Goal: Information Seeking & Learning: Learn about a topic

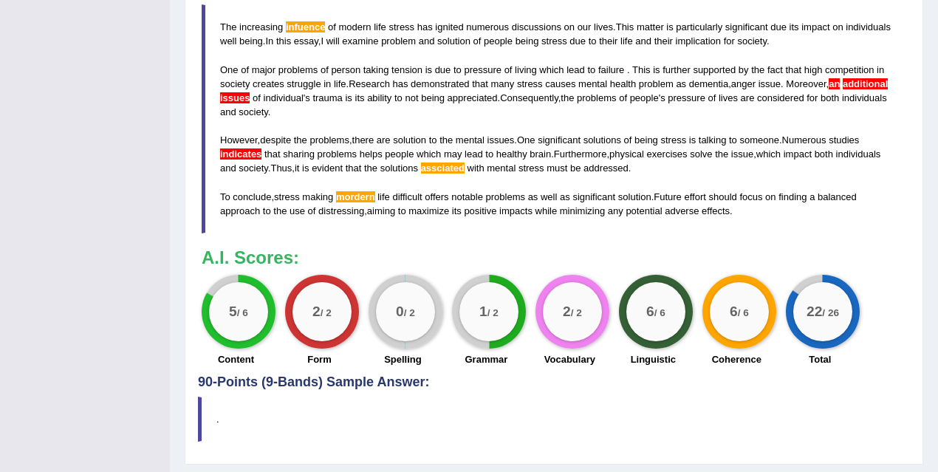
scroll to position [177, 0]
click at [398, 239] on div "Instructions: You will have 20 minutes to plan, write and revise an essay about…" at bounding box center [554, 6] width 712 height 737
click at [425, 248] on h3 "A.I. Scores:" at bounding box center [554, 257] width 705 height 19
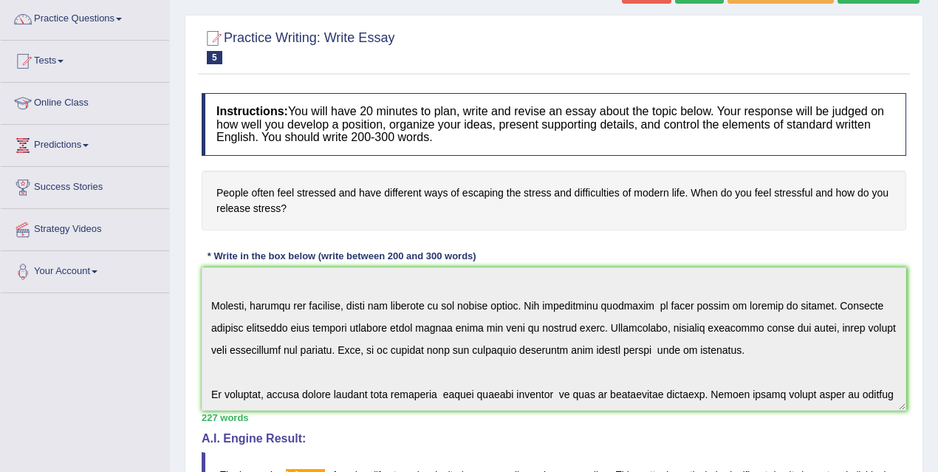
scroll to position [0, 0]
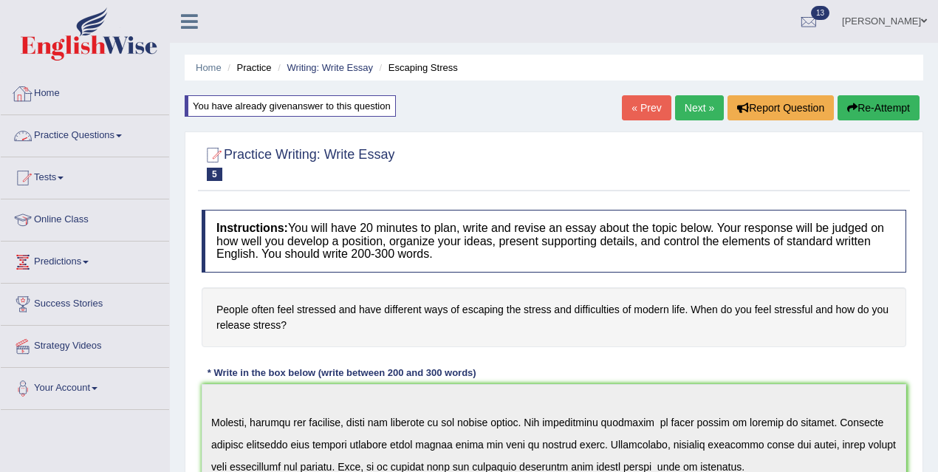
click at [50, 92] on link "Home" at bounding box center [85, 91] width 168 height 37
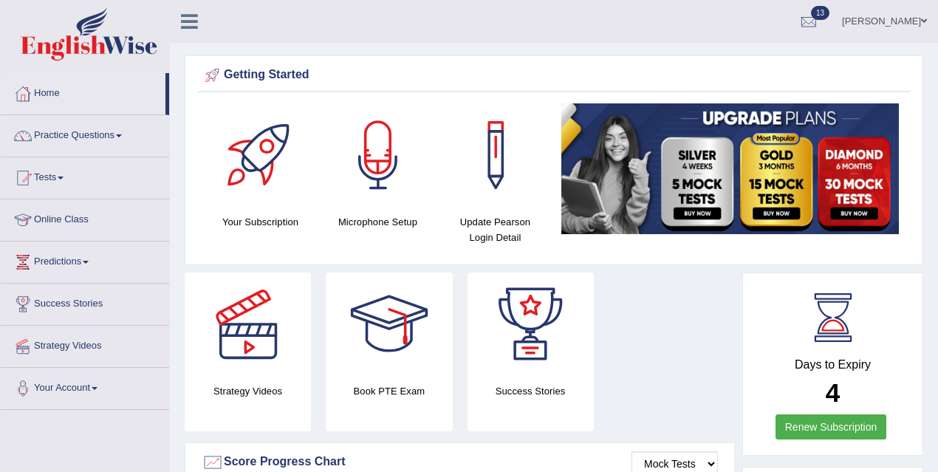
click at [66, 121] on link "Practice Questions" at bounding box center [85, 133] width 168 height 37
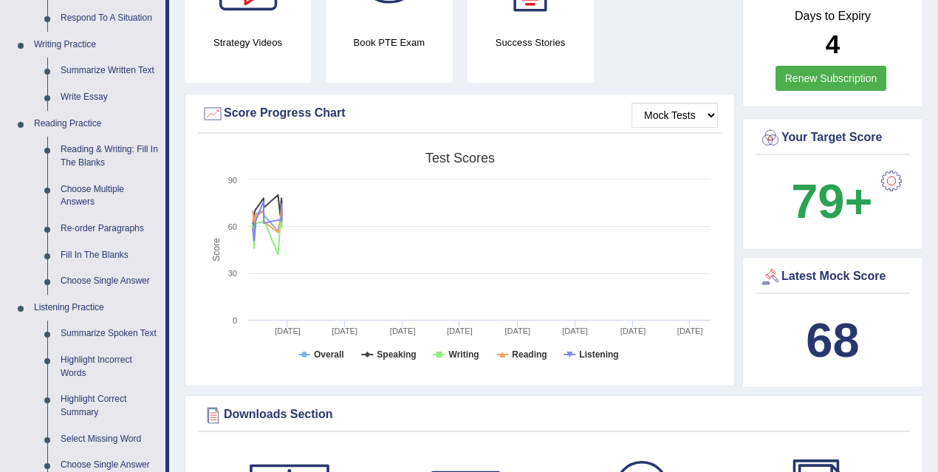
scroll to position [384, 0]
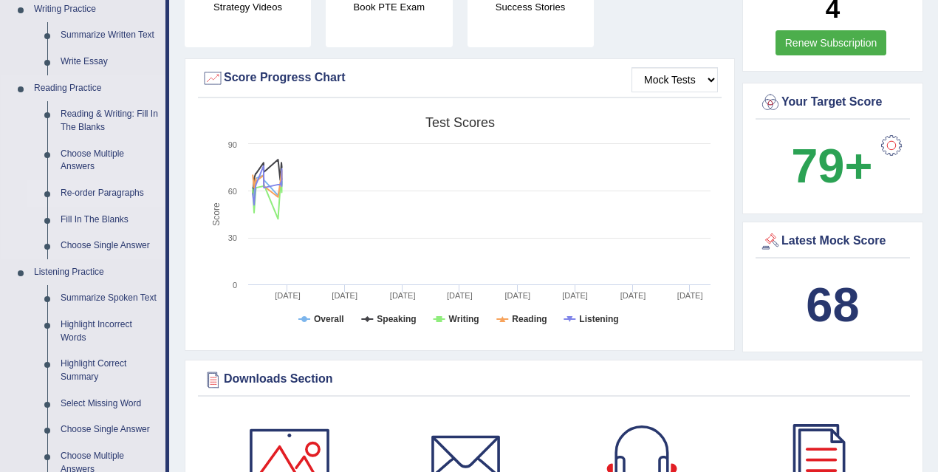
click at [122, 192] on link "Re-order Paragraphs" at bounding box center [110, 193] width 112 height 27
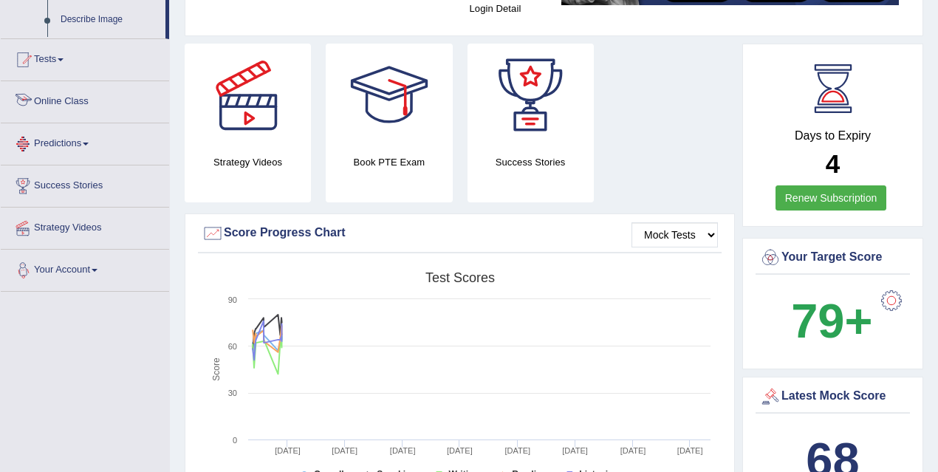
scroll to position [343, 0]
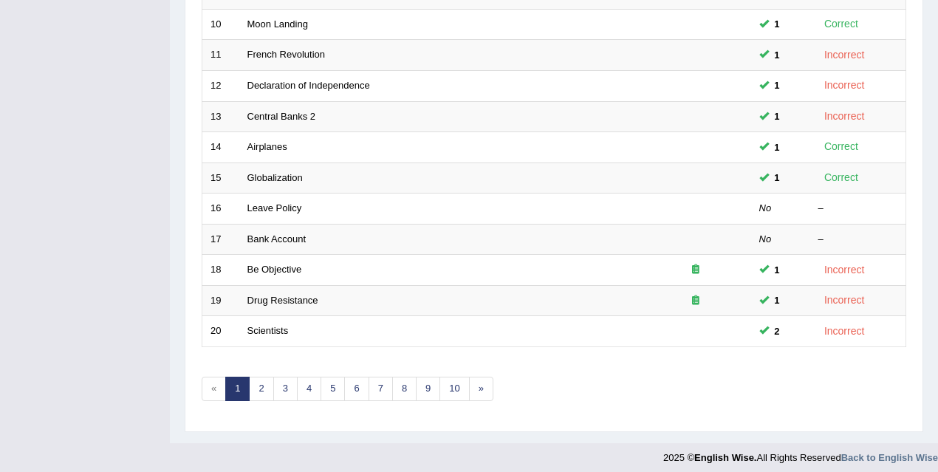
scroll to position [500, 0]
click at [259, 389] on link "2" at bounding box center [261, 387] width 24 height 24
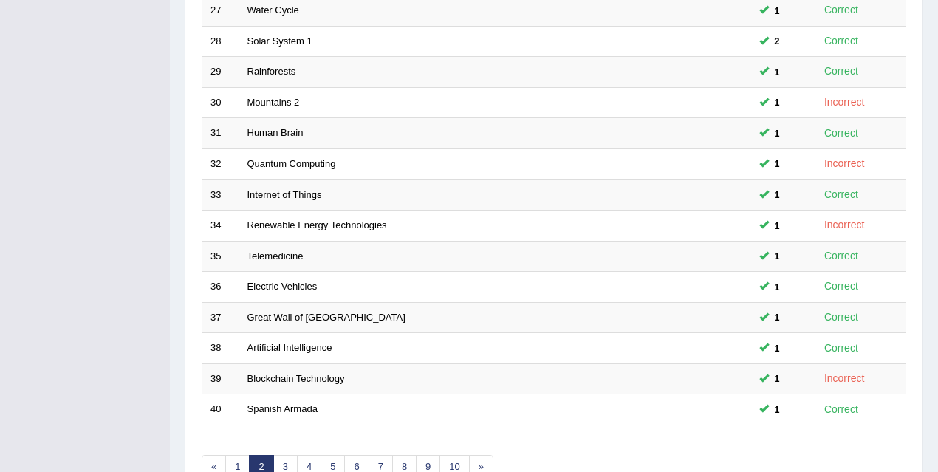
scroll to position [500, 0]
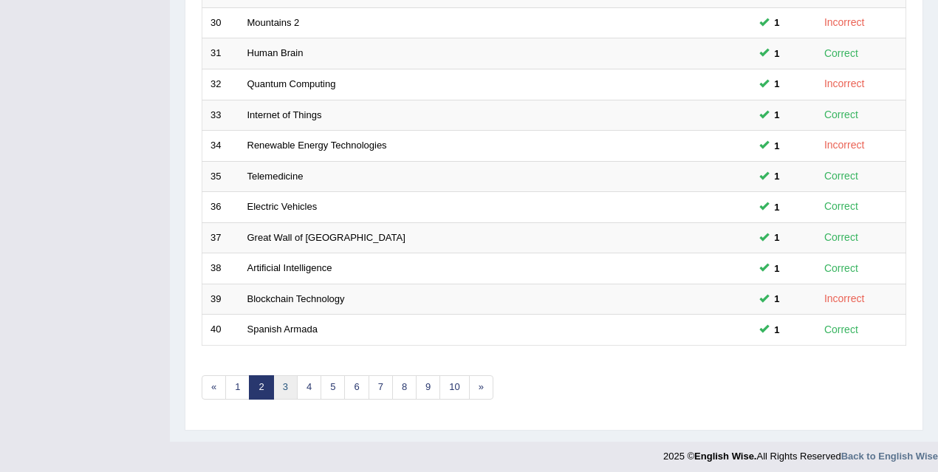
click at [288, 383] on link "3" at bounding box center [285, 387] width 24 height 24
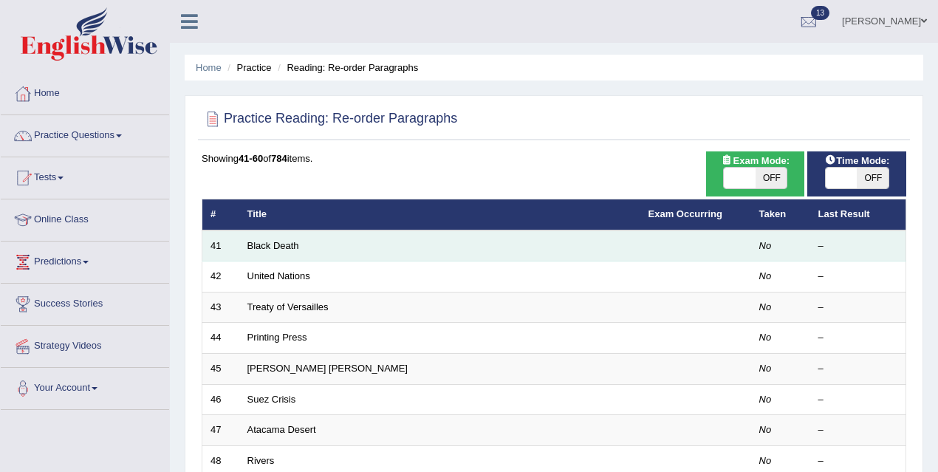
click at [277, 251] on td "Black Death" at bounding box center [439, 246] width 401 height 31
click at [273, 246] on link "Black Death" at bounding box center [274, 245] width 52 height 11
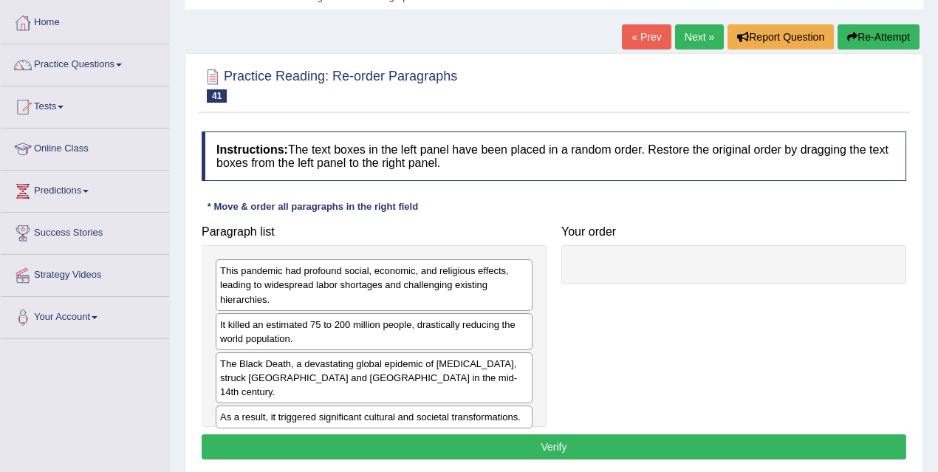
scroll to position [104, 0]
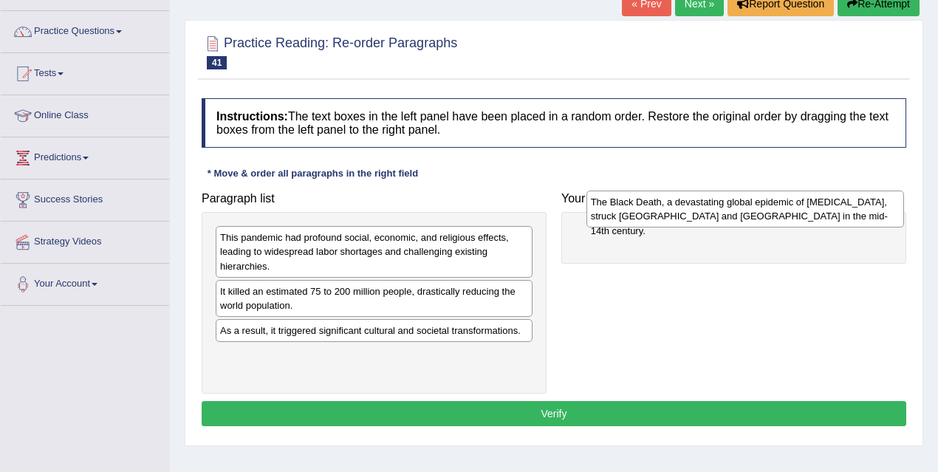
drag, startPoint x: 385, startPoint y: 341, endPoint x: 760, endPoint y: 214, distance: 395.6
click at [760, 214] on div "The Black Death, a devastating global epidemic of bubonic plague, struck Europe…" at bounding box center [746, 209] width 318 height 37
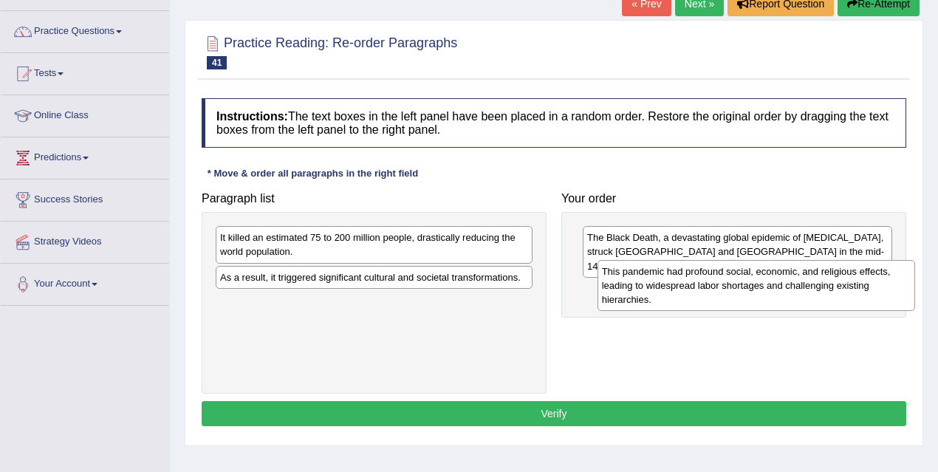
drag, startPoint x: 343, startPoint y: 247, endPoint x: 718, endPoint y: 281, distance: 376.2
click at [719, 281] on div "This pandemic had profound social, economic, and religious effects, leading to …" at bounding box center [757, 285] width 318 height 51
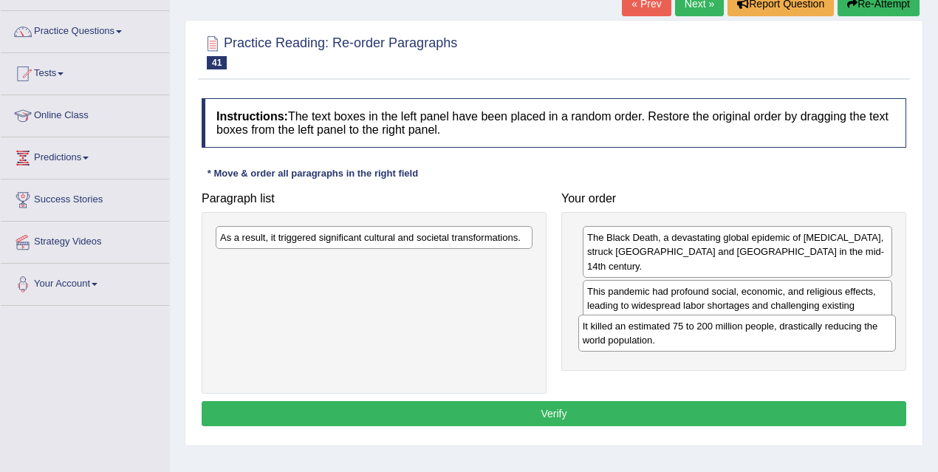
drag, startPoint x: 471, startPoint y: 253, endPoint x: 835, endPoint y: 342, distance: 374.2
click at [835, 342] on div "It killed an estimated 75 to 200 million people, drastically reducing the world…" at bounding box center [738, 333] width 318 height 37
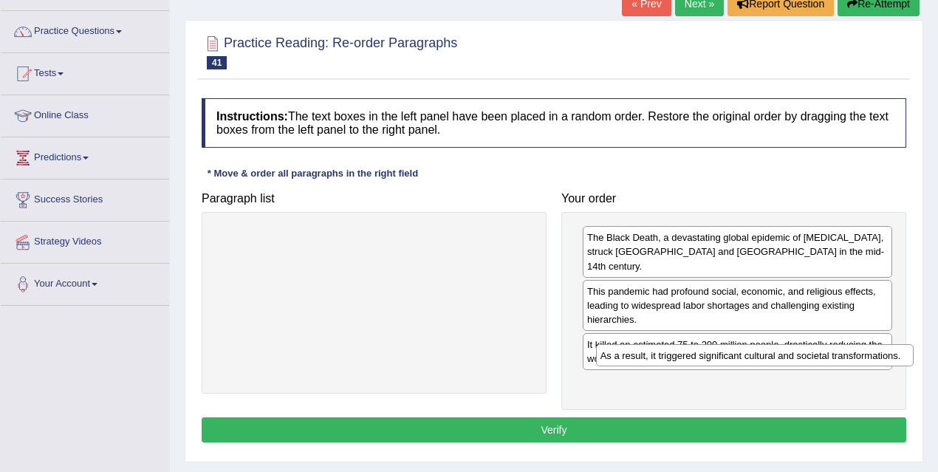
drag, startPoint x: 487, startPoint y: 235, endPoint x: 868, endPoint y: 354, distance: 399.4
click at [868, 354] on div "As a result, it triggered significant cultural and societal transformations." at bounding box center [755, 355] width 318 height 22
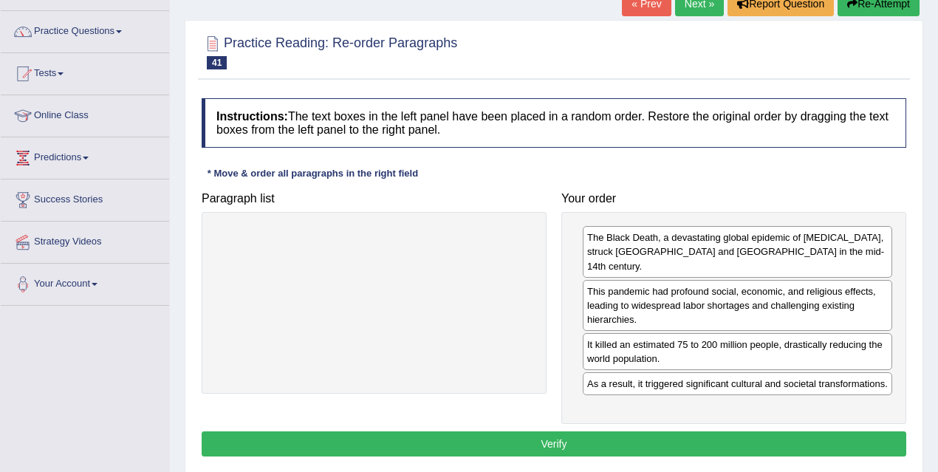
click at [740, 437] on button "Verify" at bounding box center [554, 444] width 705 height 25
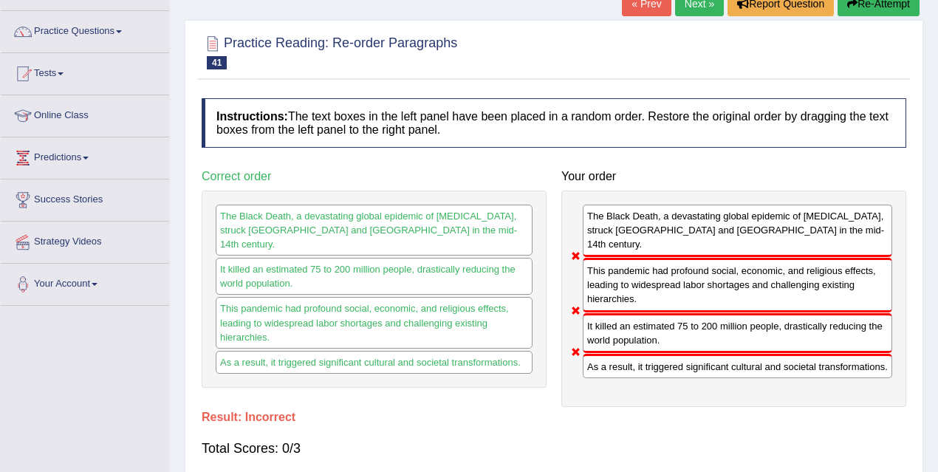
click at [693, 13] on link "Next »" at bounding box center [699, 3] width 49 height 25
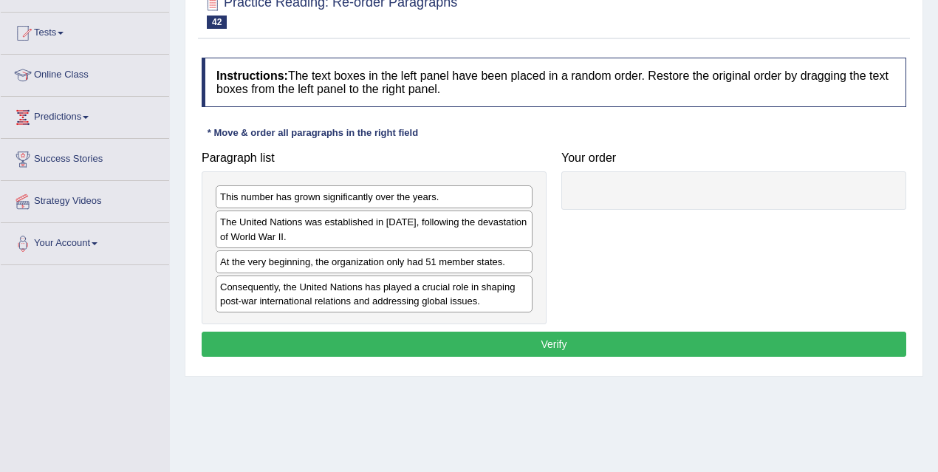
scroll to position [151, 0]
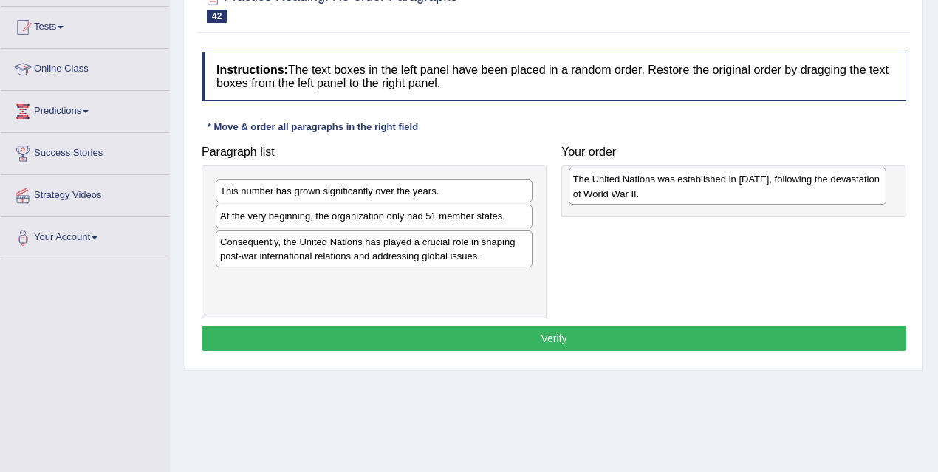
drag, startPoint x: 269, startPoint y: 214, endPoint x: 622, endPoint y: 177, distance: 355.1
click at [622, 177] on div "The United Nations was established in [DATE], following the devastation of Worl…" at bounding box center [728, 186] width 318 height 37
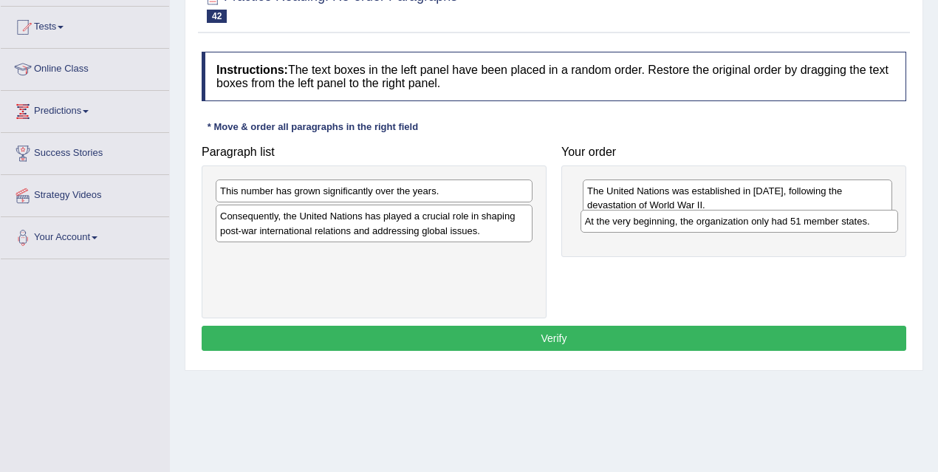
drag, startPoint x: 440, startPoint y: 214, endPoint x: 803, endPoint y: 219, distance: 363.6
click at [804, 220] on div "At the very beginning, the organization only had 51 member states." at bounding box center [740, 221] width 318 height 22
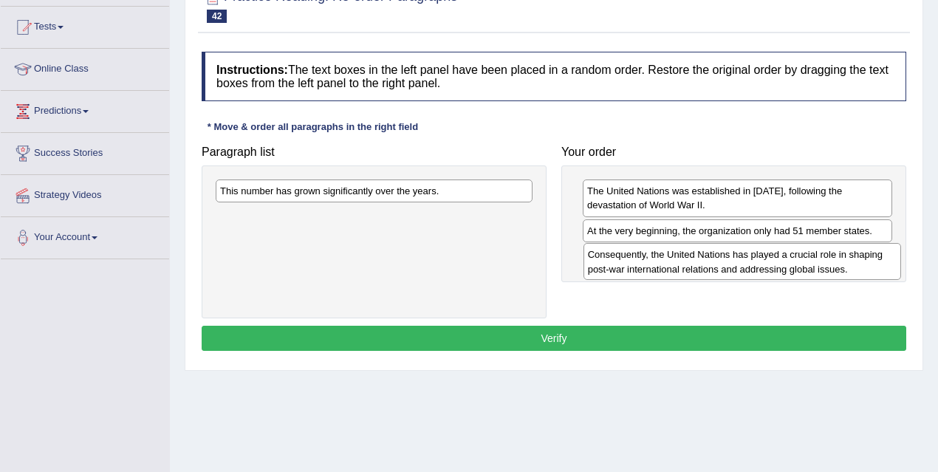
drag, startPoint x: 471, startPoint y: 219, endPoint x: 839, endPoint y: 258, distance: 370.1
click at [839, 258] on div "Consequently, the United Nations has played a crucial role in shaping post-war …" at bounding box center [743, 261] width 318 height 37
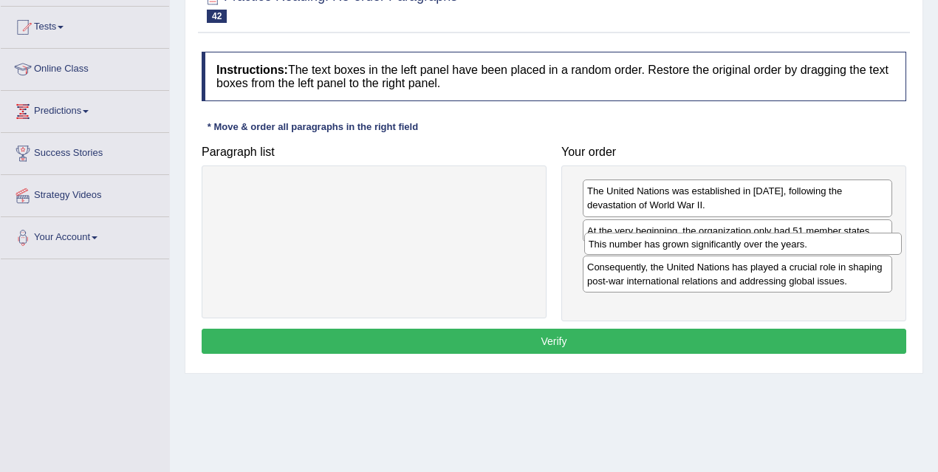
drag, startPoint x: 388, startPoint y: 191, endPoint x: 757, endPoint y: 245, distance: 372.6
click at [757, 245] on div "This number has grown significantly over the years." at bounding box center [744, 244] width 318 height 22
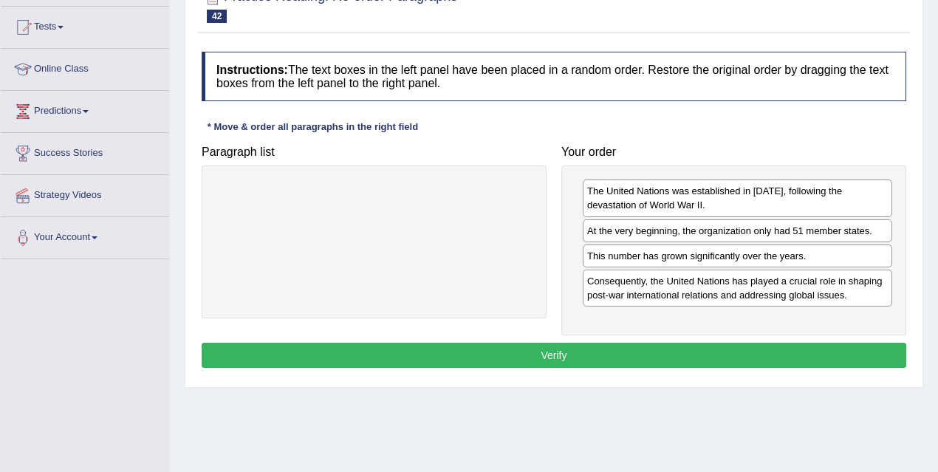
click at [644, 347] on button "Verify" at bounding box center [554, 355] width 705 height 25
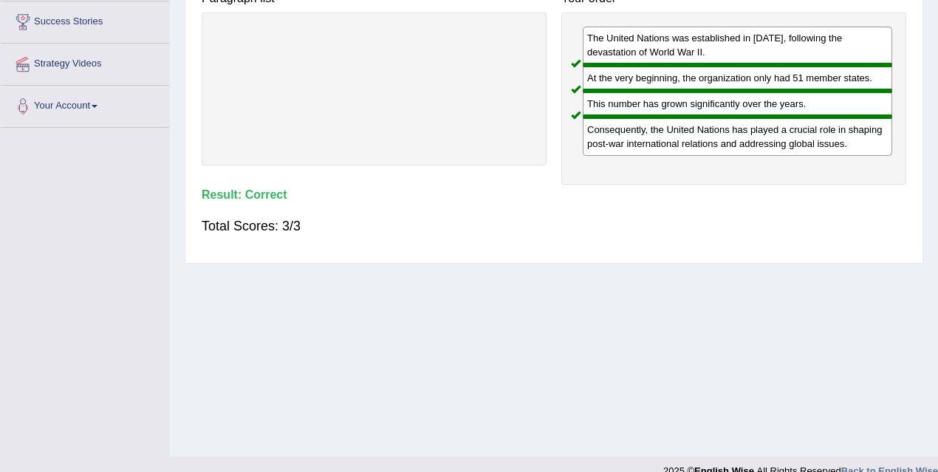
scroll to position [74, 0]
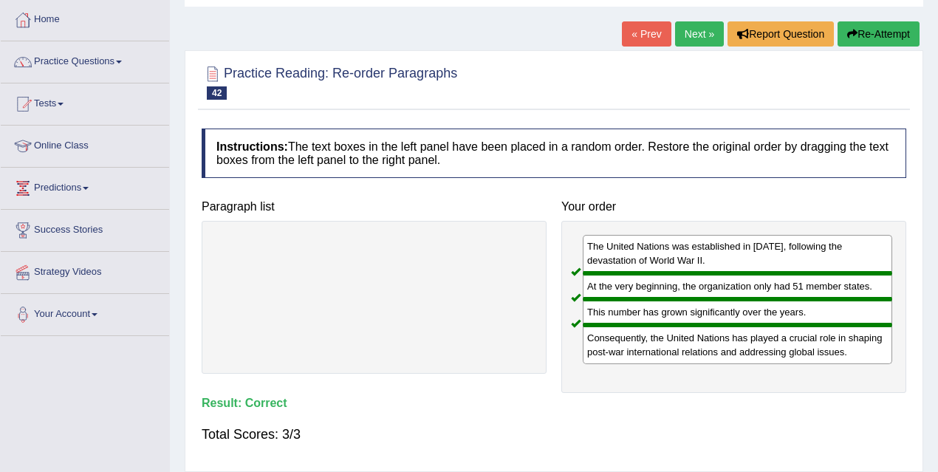
click at [695, 30] on link "Next »" at bounding box center [699, 33] width 49 height 25
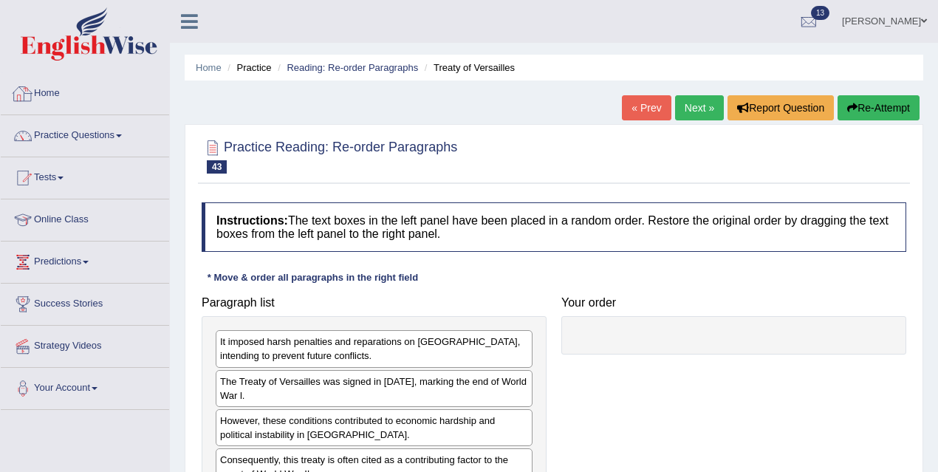
click at [318, 184] on div "Practice Reading: Re-order Paragraphs 43 Treaty of Versailles Instructions: The…" at bounding box center [554, 337] width 739 height 426
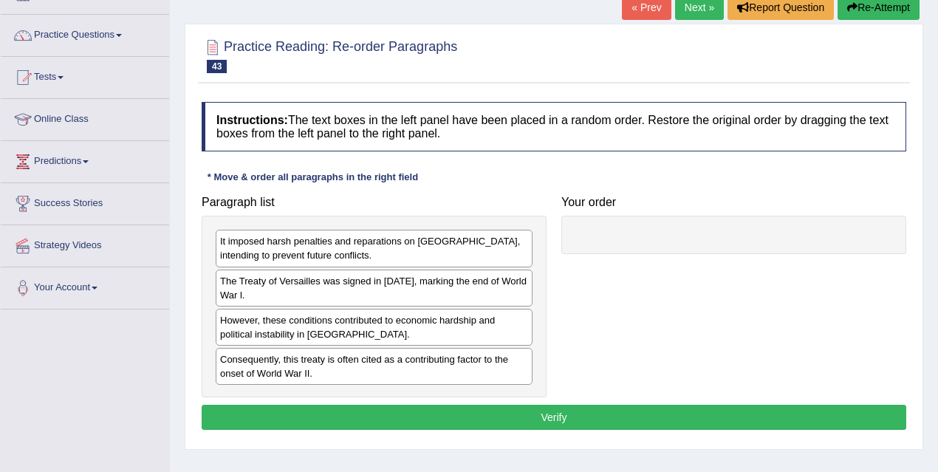
scroll to position [112, 0]
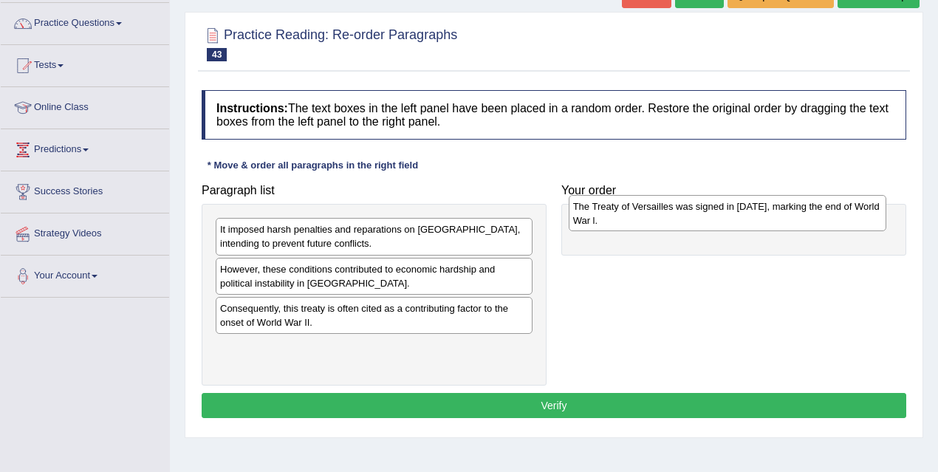
drag, startPoint x: 331, startPoint y: 270, endPoint x: 683, endPoint y: 211, distance: 356.8
click at [684, 209] on div "The Treaty of Versailles was signed in 1919, marking the end of World War l." at bounding box center [728, 213] width 318 height 37
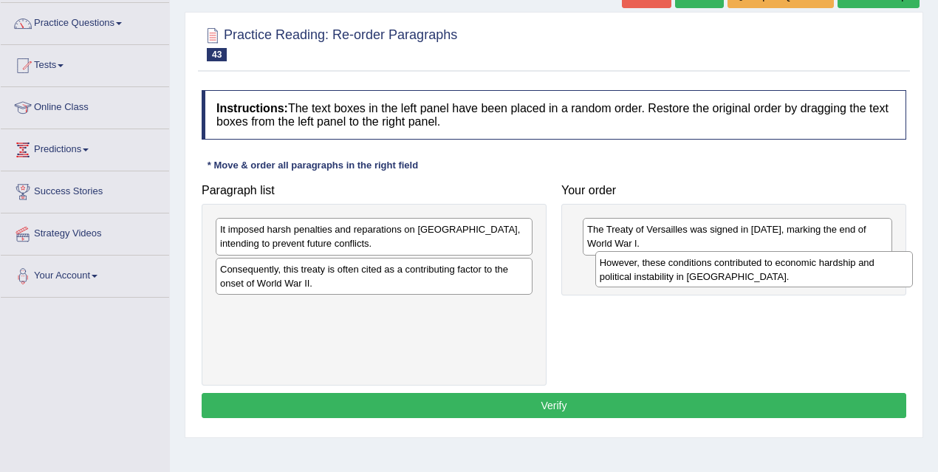
drag, startPoint x: 303, startPoint y: 278, endPoint x: 681, endPoint y: 272, distance: 378.4
click at [682, 272] on div "However, these conditions contributed to economic hardship and political instab…" at bounding box center [755, 269] width 318 height 37
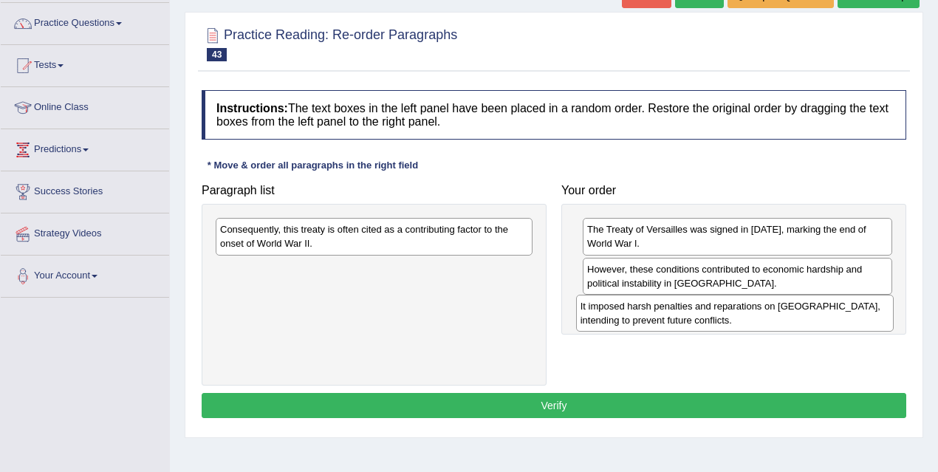
drag, startPoint x: 429, startPoint y: 237, endPoint x: 791, endPoint y: 313, distance: 370.0
click at [791, 313] on div "It imposed harsh penalties and reparations on Germany, intending to prevent fut…" at bounding box center [735, 313] width 318 height 37
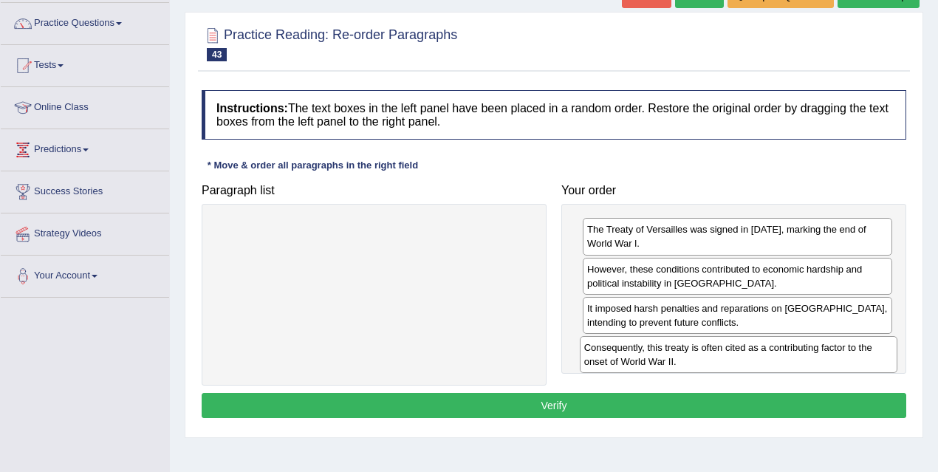
drag, startPoint x: 463, startPoint y: 231, endPoint x: 830, endPoint y: 347, distance: 385.1
click at [830, 347] on div "Consequently, this treaty is often cited as a contributing factor to the onset …" at bounding box center [739, 354] width 318 height 37
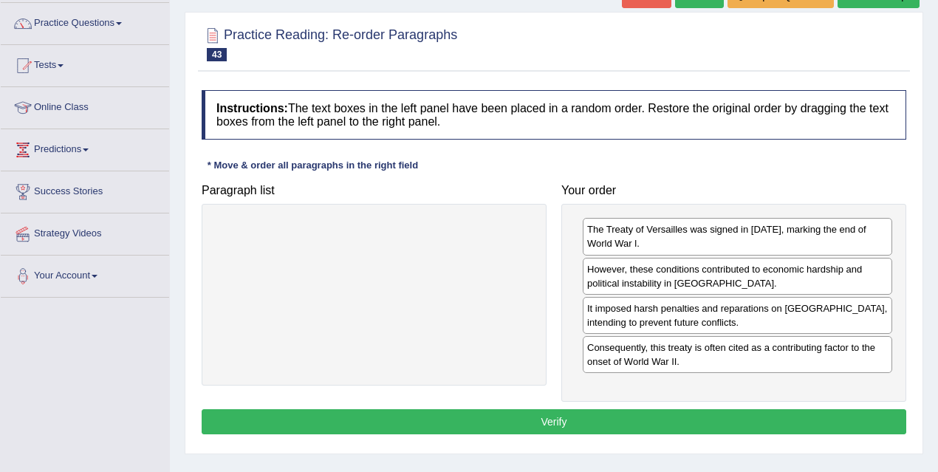
click at [678, 409] on button "Verify" at bounding box center [554, 421] width 705 height 25
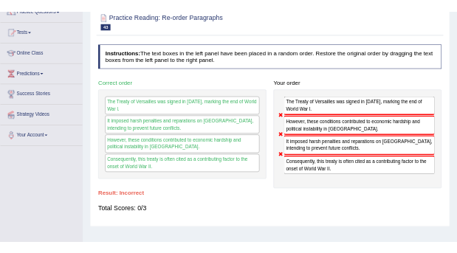
scroll to position [25, 0]
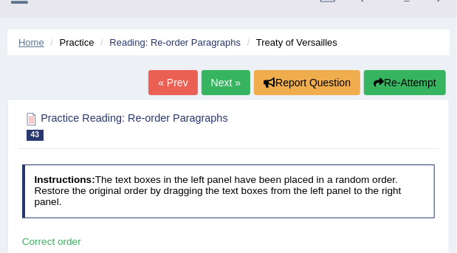
click at [31, 39] on link "Home" at bounding box center [31, 42] width 26 height 11
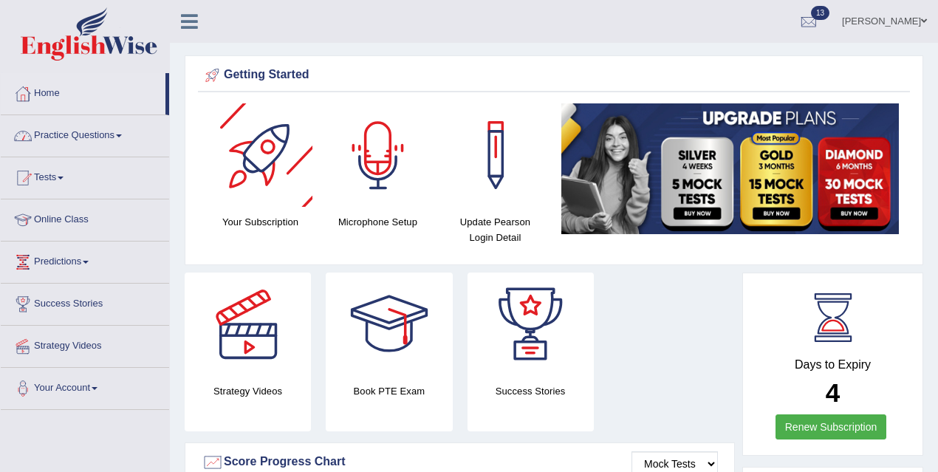
click at [125, 137] on link "Practice Questions" at bounding box center [85, 133] width 168 height 37
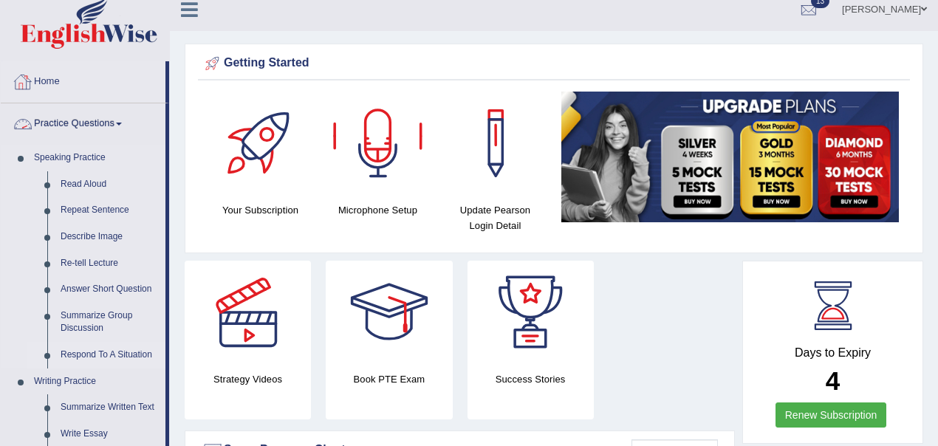
scroll to position [58, 0]
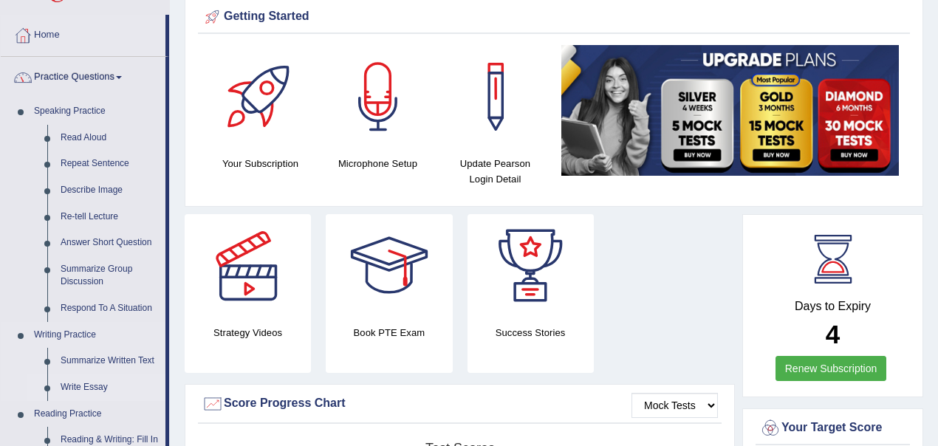
click at [89, 253] on link "Write Essay" at bounding box center [110, 388] width 112 height 27
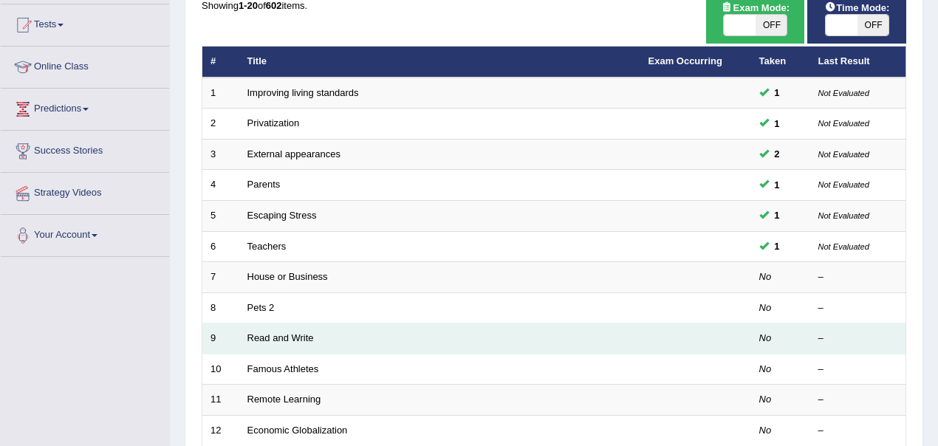
scroll to position [163, 0]
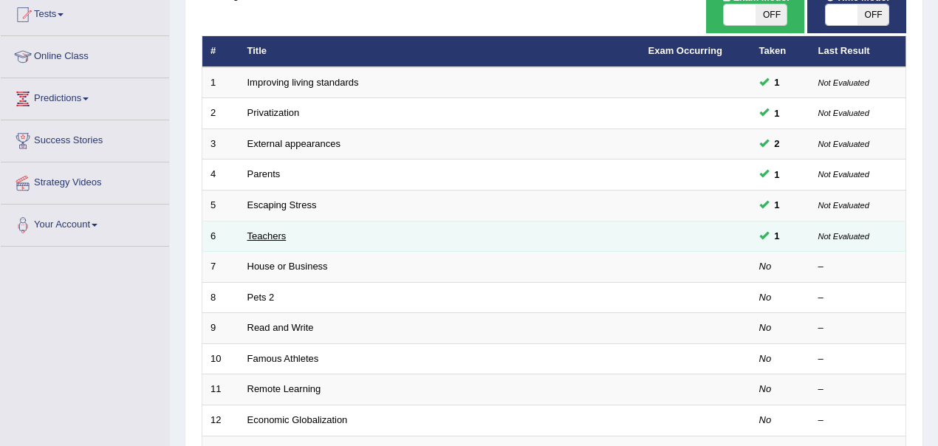
click at [277, 234] on link "Teachers" at bounding box center [267, 236] width 39 height 11
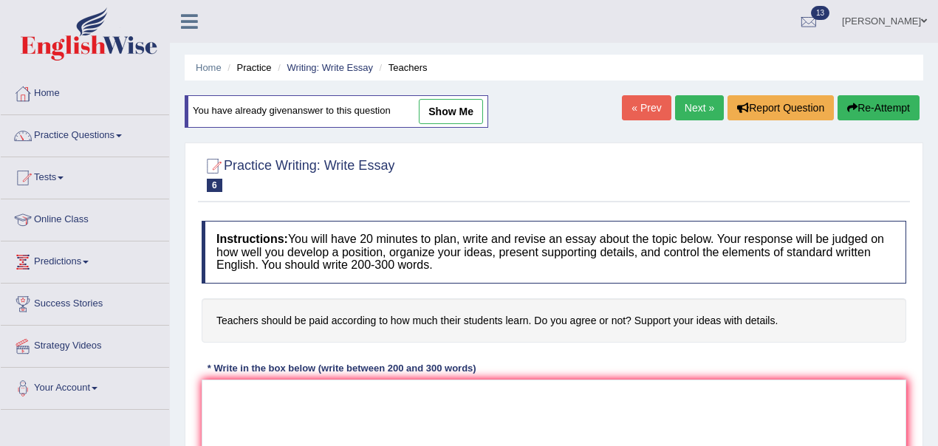
click at [465, 115] on link "show me" at bounding box center [451, 111] width 64 height 25
type textarea "The increasing influence of instructor getting money according to children outp…"
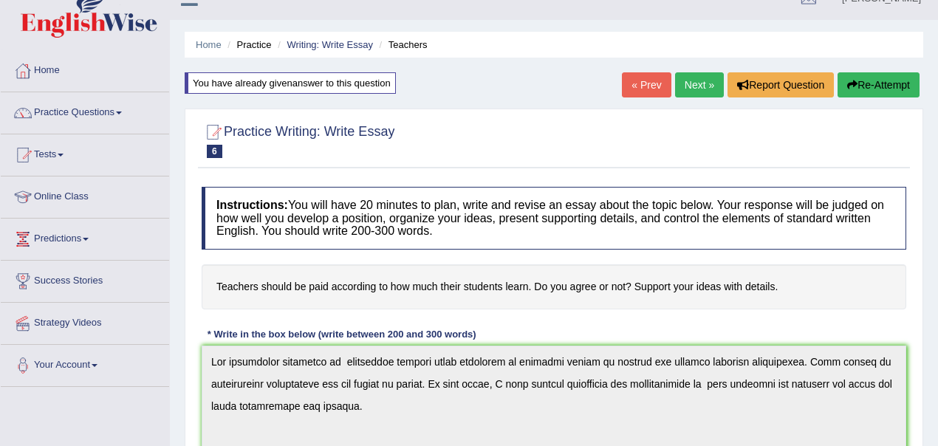
scroll to position [21, 0]
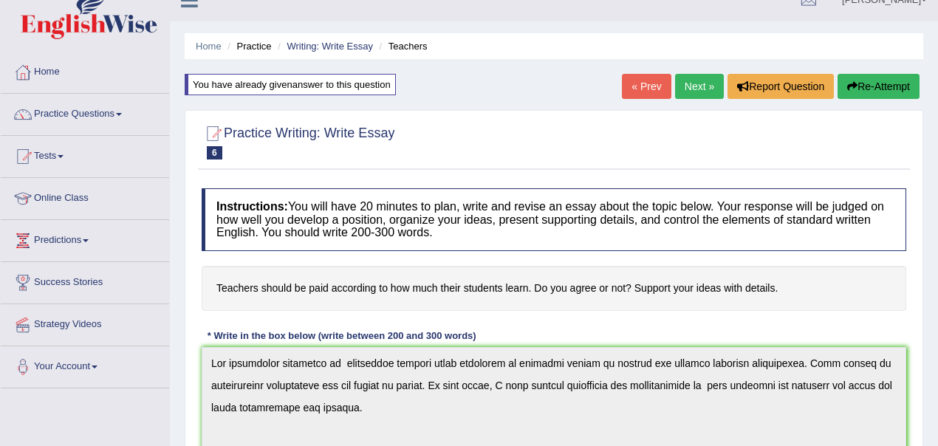
click at [644, 81] on link "« Prev" at bounding box center [646, 86] width 49 height 25
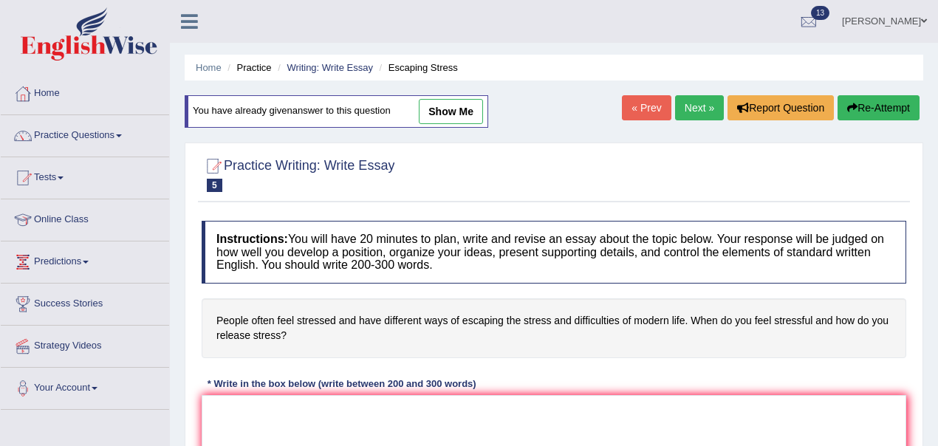
click at [458, 117] on link "show me" at bounding box center [451, 111] width 64 height 25
type textarea "The increasing infuence of modern life stress has ignited numerous discussions …"
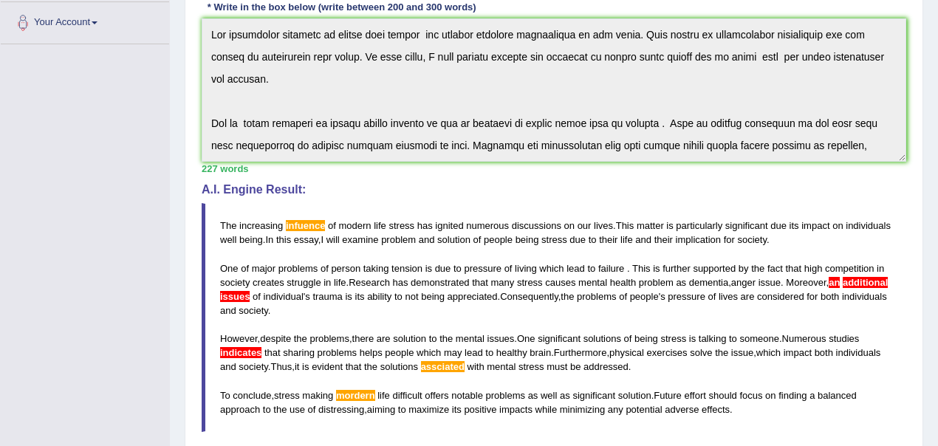
scroll to position [380, 0]
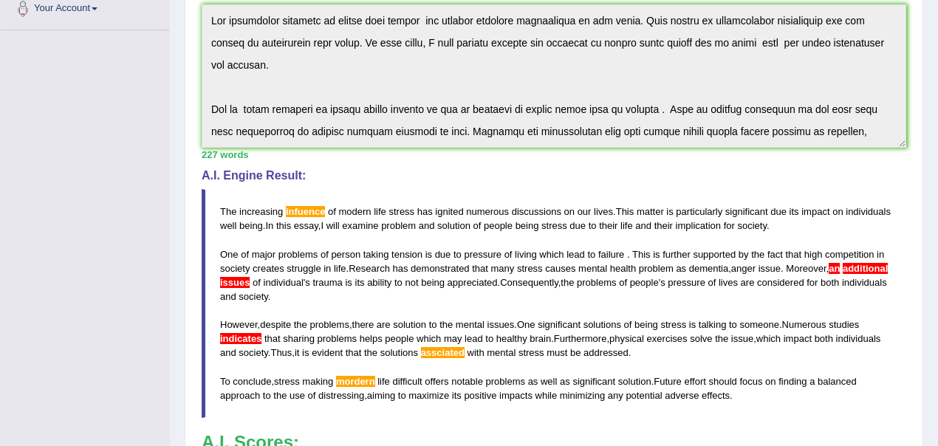
click at [443, 296] on blockquote "The increasing infuence of modern life stress has ignited numerous discussions …" at bounding box center [554, 303] width 705 height 229
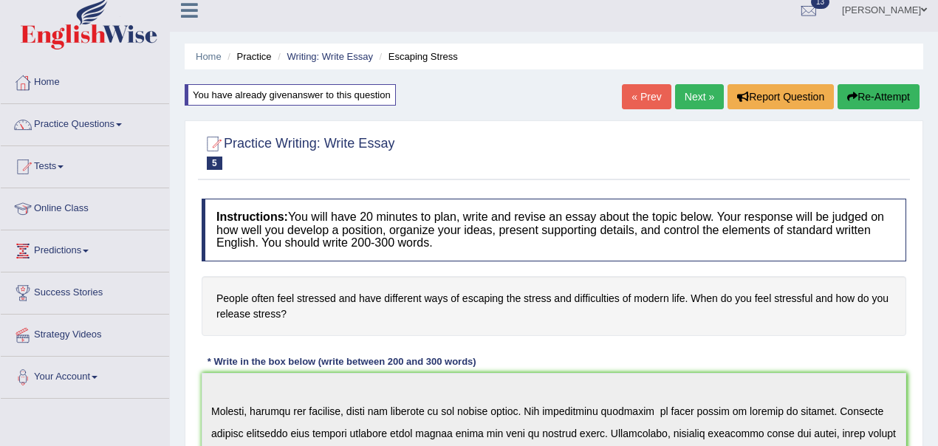
scroll to position [0, 0]
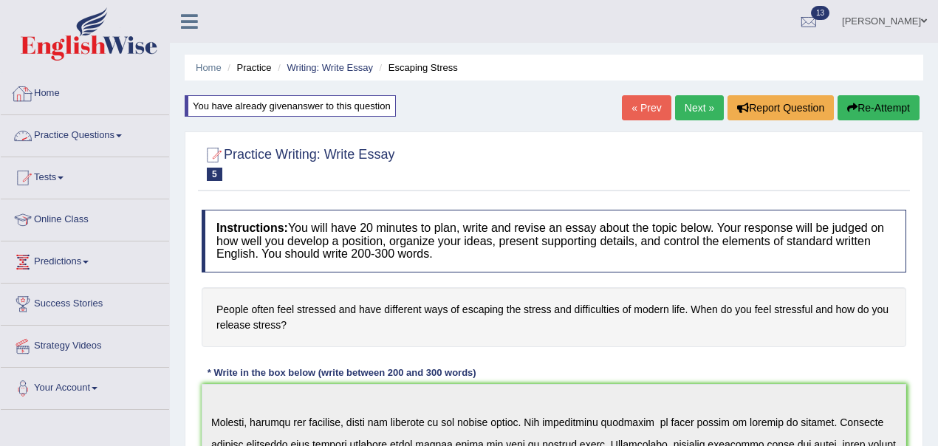
click at [119, 134] on link "Practice Questions" at bounding box center [85, 133] width 168 height 37
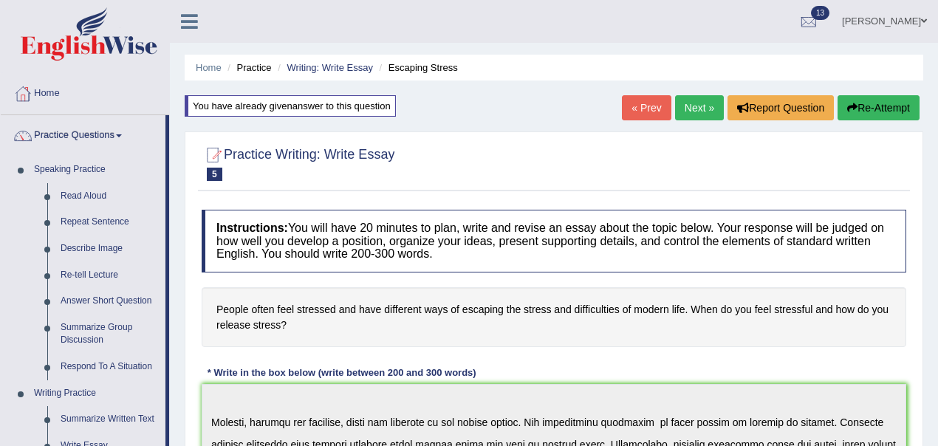
click at [699, 112] on link "Next »" at bounding box center [699, 107] width 49 height 25
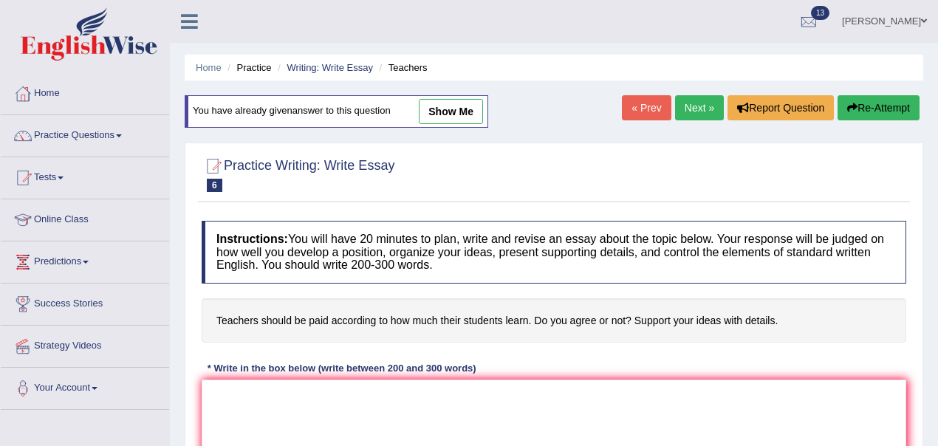
click at [475, 113] on link "show me" at bounding box center [451, 111] width 64 height 25
type textarea "The increasing influence of instructor getting money according to children outp…"
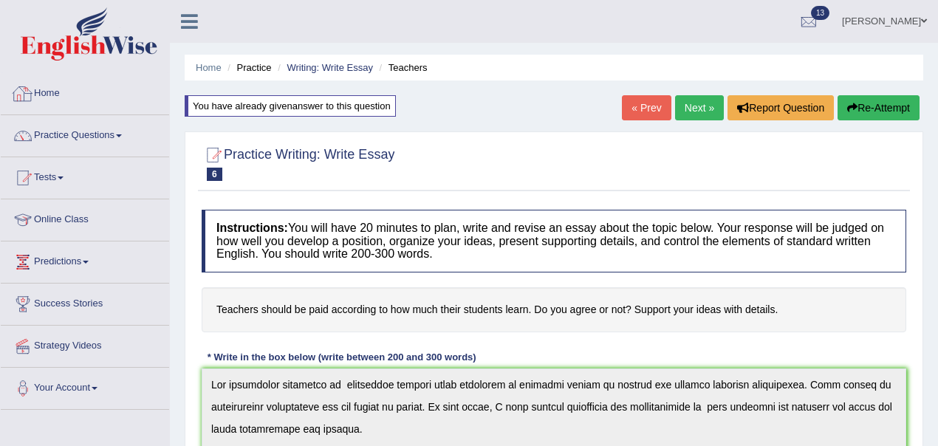
click at [61, 98] on link "Home" at bounding box center [85, 91] width 168 height 37
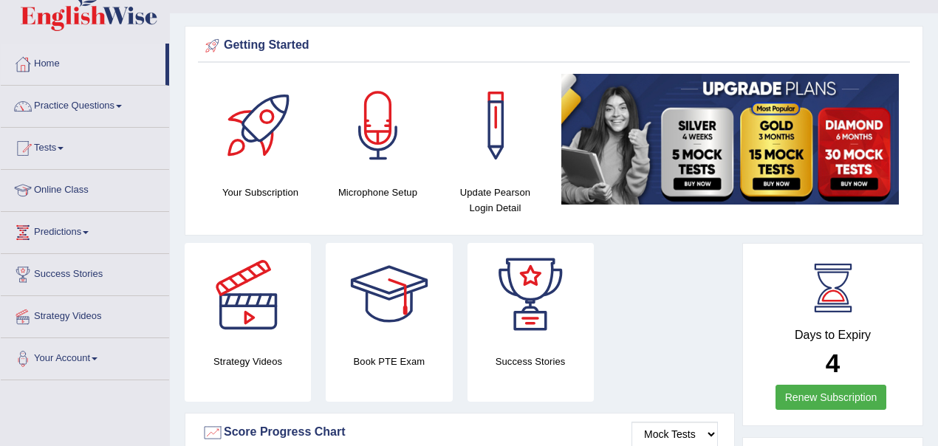
scroll to position [75, 0]
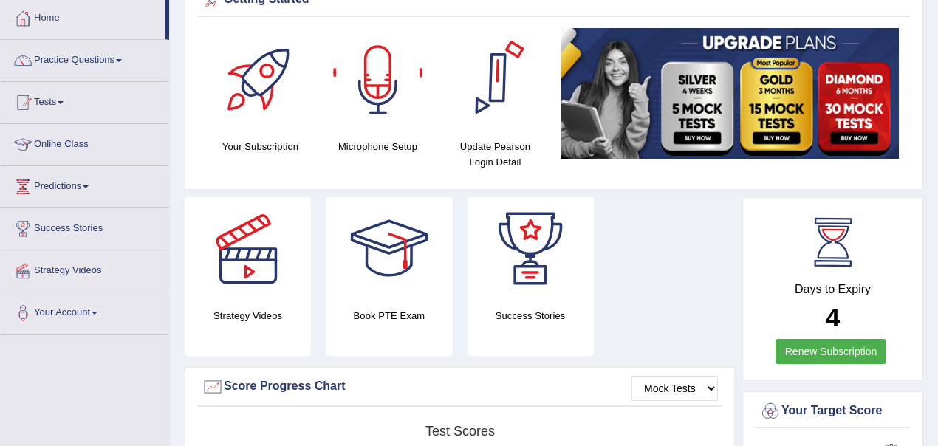
click at [689, 298] on div "Strategy Videos Book PTE Exam Success Stories" at bounding box center [459, 282] width 565 height 170
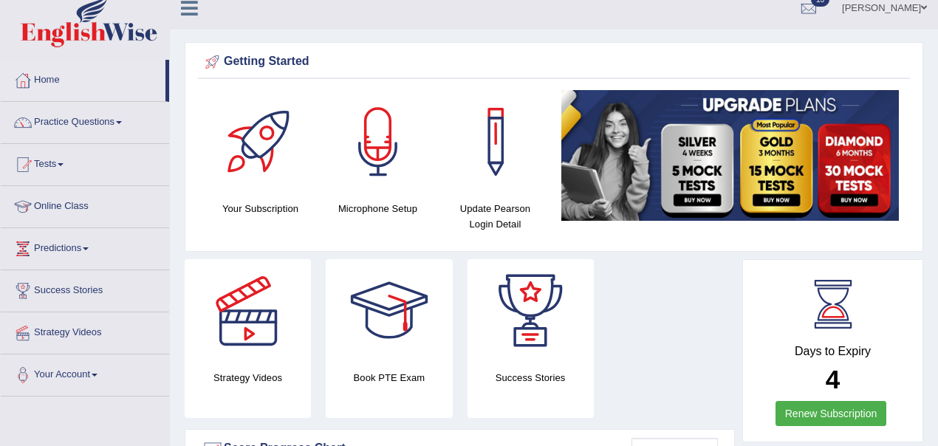
scroll to position [0, 0]
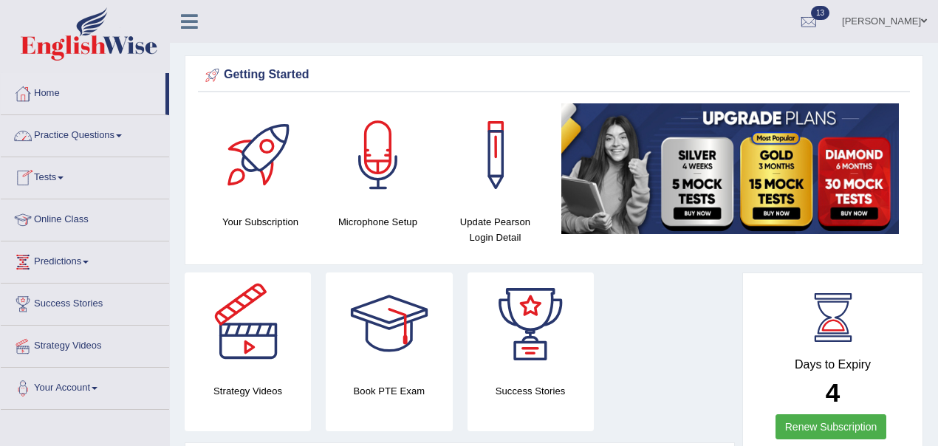
click at [93, 123] on link "Practice Questions" at bounding box center [85, 133] width 168 height 37
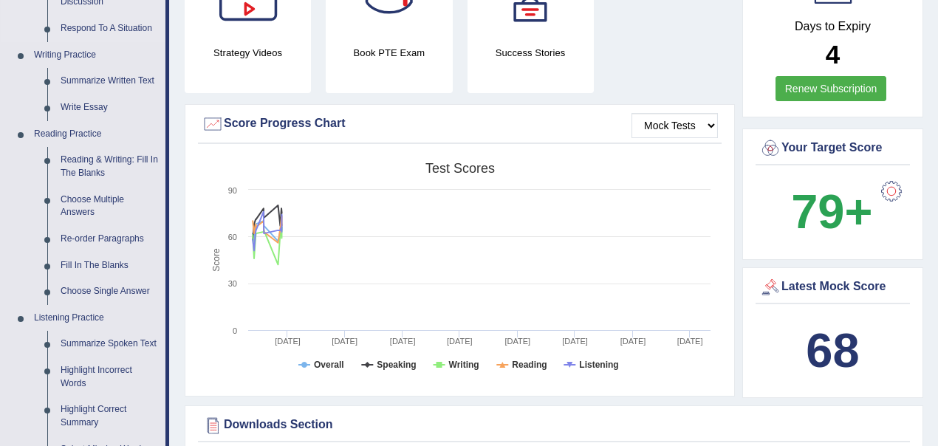
scroll to position [344, 0]
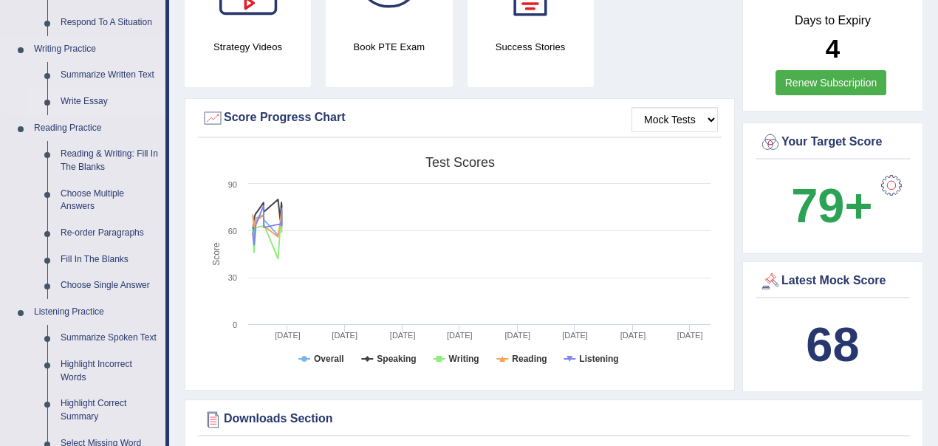
click at [100, 98] on link "Write Essay" at bounding box center [110, 102] width 112 height 27
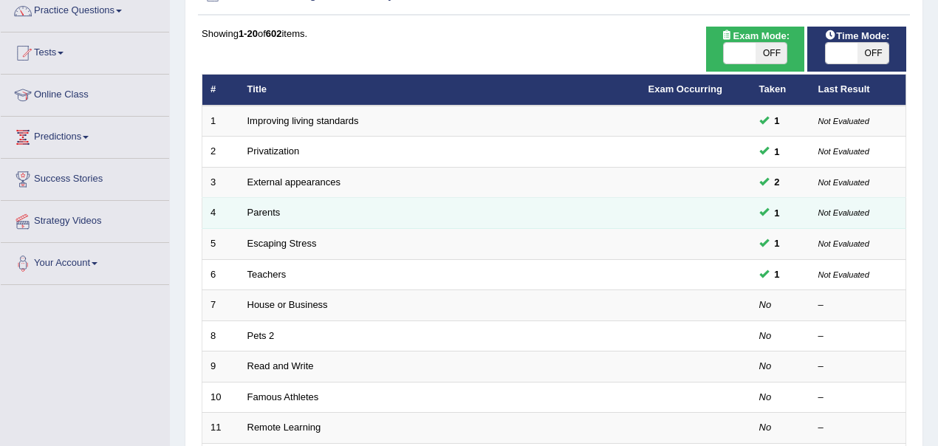
scroll to position [133, 0]
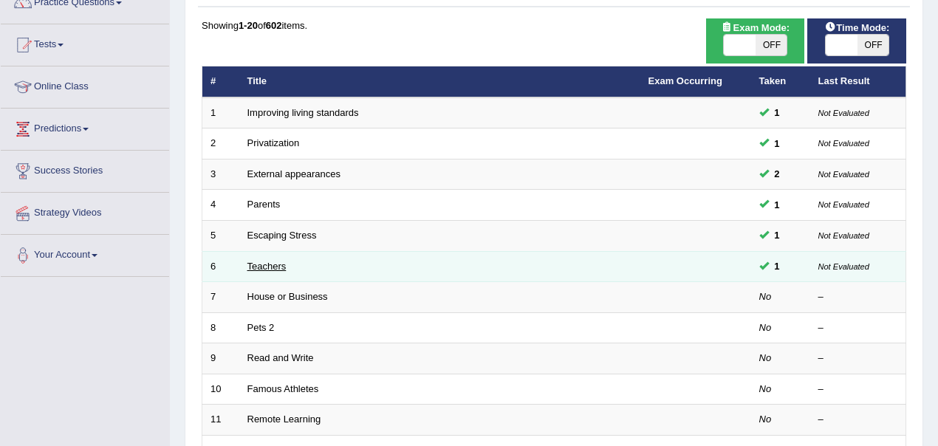
click at [282, 265] on link "Teachers" at bounding box center [267, 266] width 39 height 11
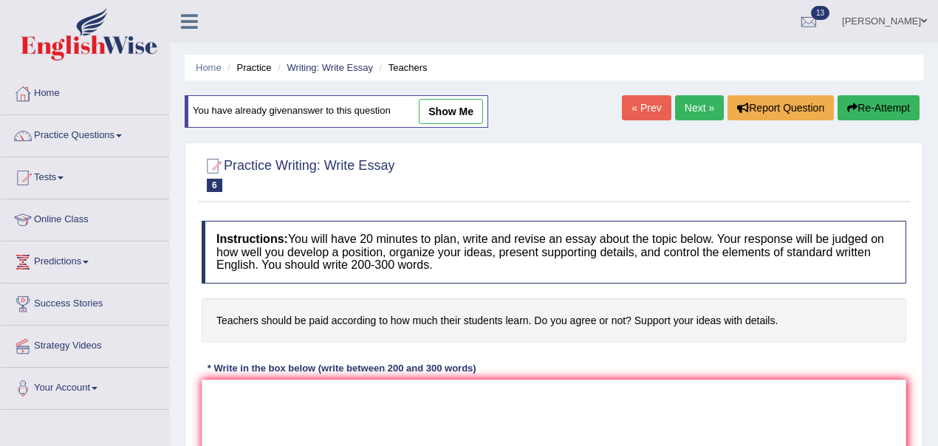
drag, startPoint x: 452, startPoint y: 103, endPoint x: 468, endPoint y: 104, distance: 16.3
click at [452, 103] on link "show me" at bounding box center [451, 111] width 64 height 25
type textarea "The increasing influence of instructor getting money according to children outp…"
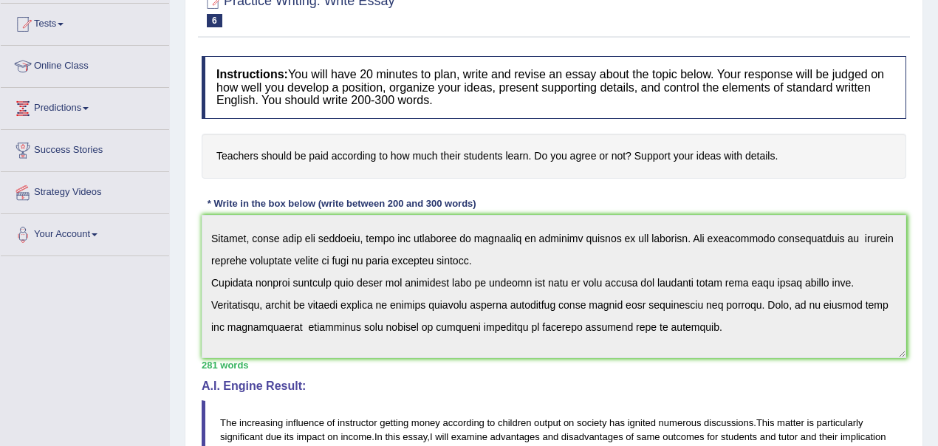
scroll to position [216, 0]
